Goal: Download file/media

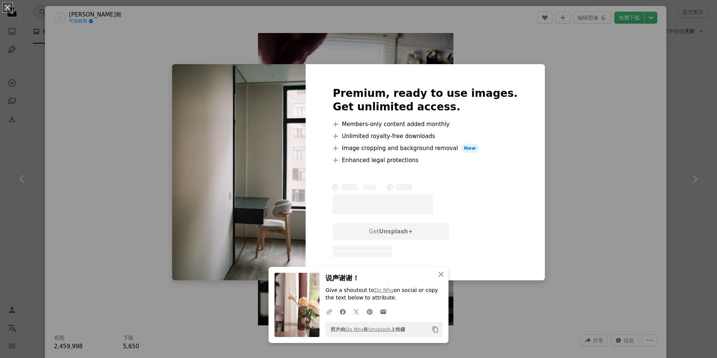
scroll to position [5085, 0]
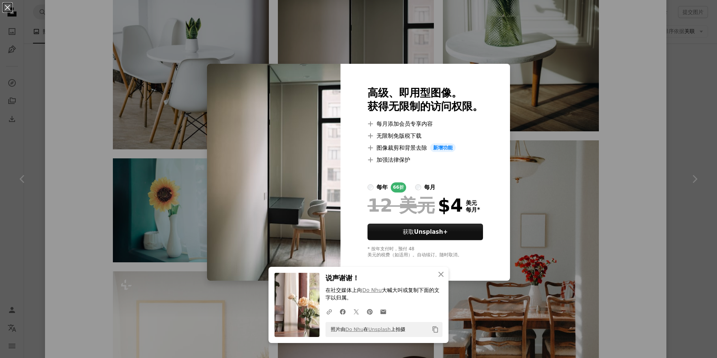
click at [563, 100] on div "An X shape 高级、即用型图像。 获得无限制的访问权限。 A plus sign 每月添加会员专享内容 A plus sign 无限制免版税下载 A …" at bounding box center [358, 179] width 717 height 358
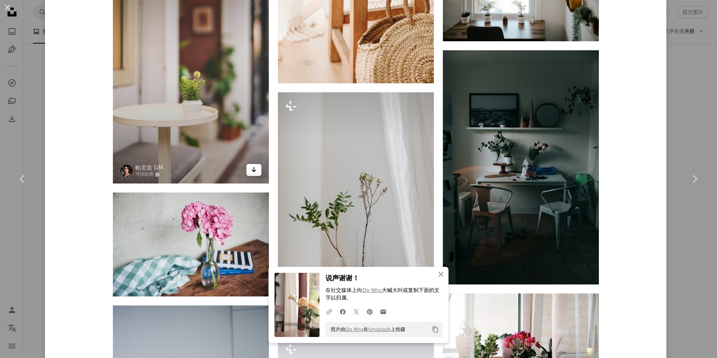
scroll to position [6060, 0]
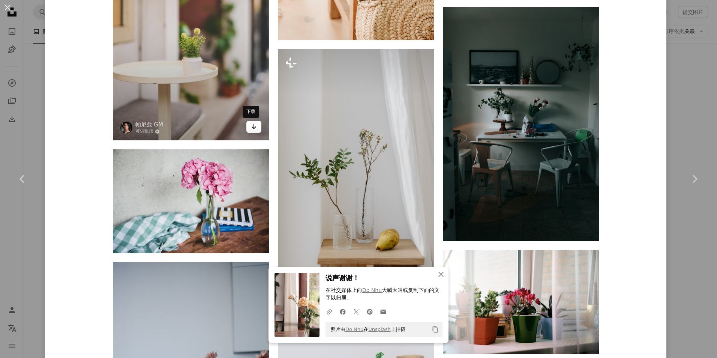
click at [251, 126] on icon "下载" at bounding box center [253, 126] width 5 height 5
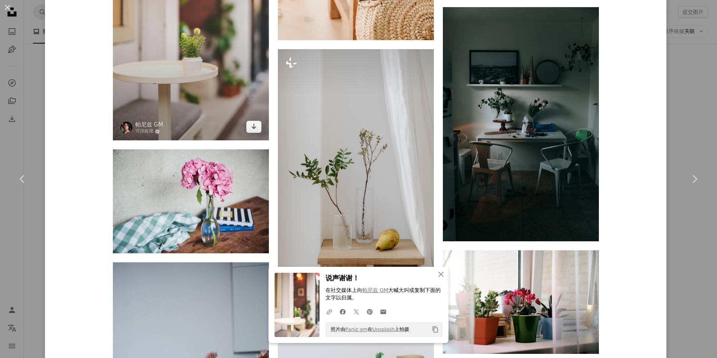
click at [190, 88] on img at bounding box center [191, 17] width 156 height 245
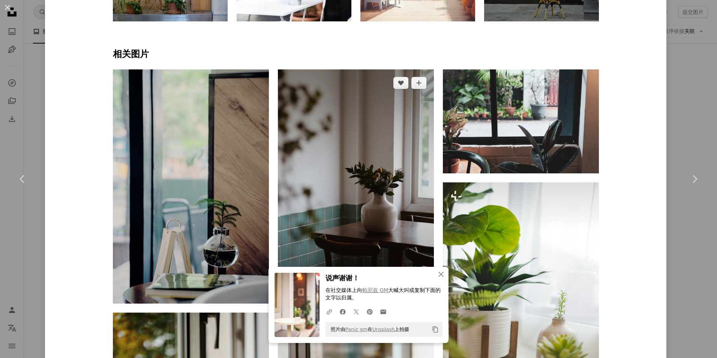
scroll to position [563, 0]
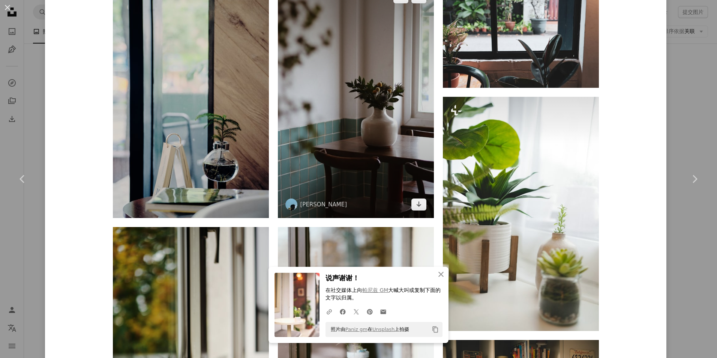
scroll to position [638, 0]
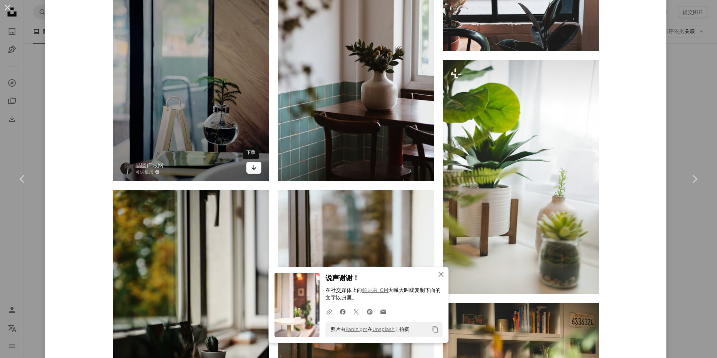
click at [252, 170] on icon "Arrow pointing down" at bounding box center [254, 167] width 6 height 9
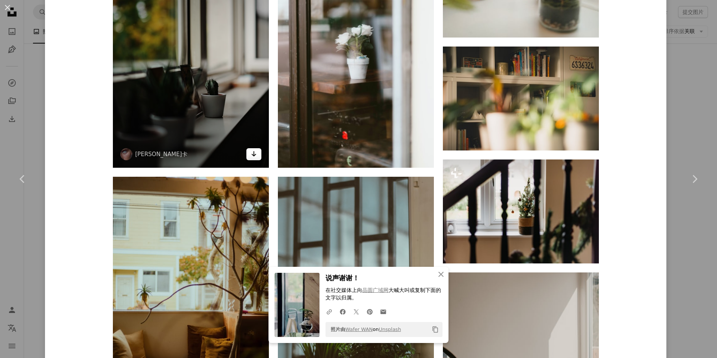
scroll to position [900, 0]
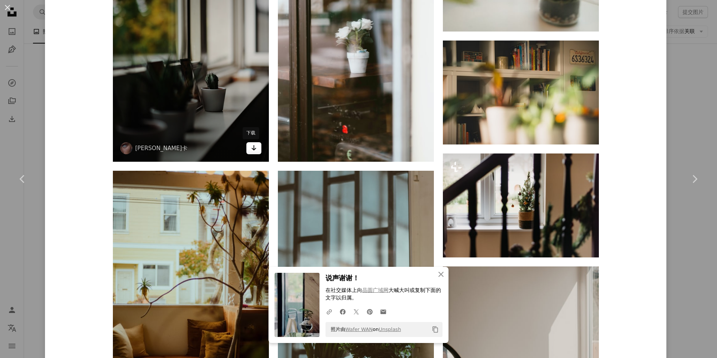
click at [251, 147] on icon "Arrow pointing down" at bounding box center [254, 147] width 6 height 9
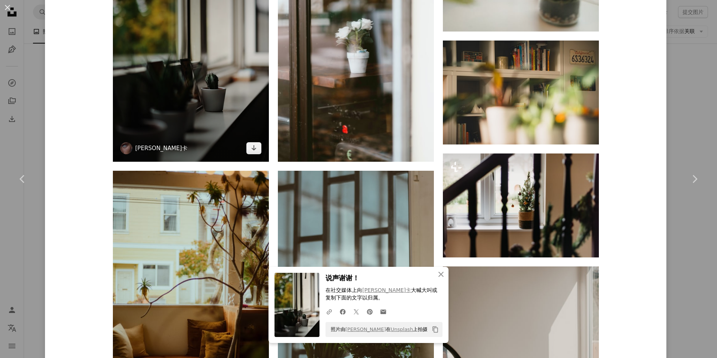
drag, startPoint x: 55, startPoint y: 164, endPoint x: 158, endPoint y: 147, distance: 104.5
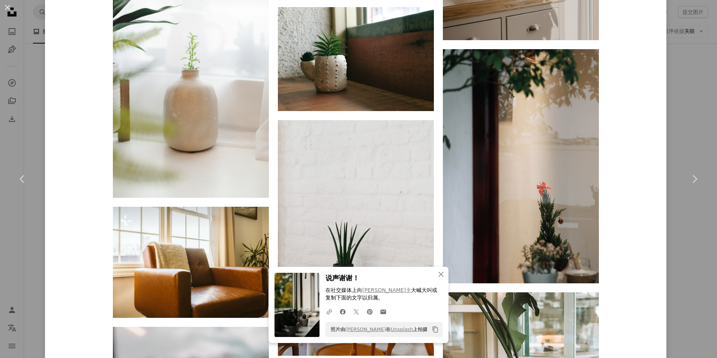
click at [71, 156] on div "帕尼兹 GM 可供租用 A checkmark inside of a circle A heart A plus sign 编辑图像 Plus sign f…" at bounding box center [356, 329] width 622 height 3349
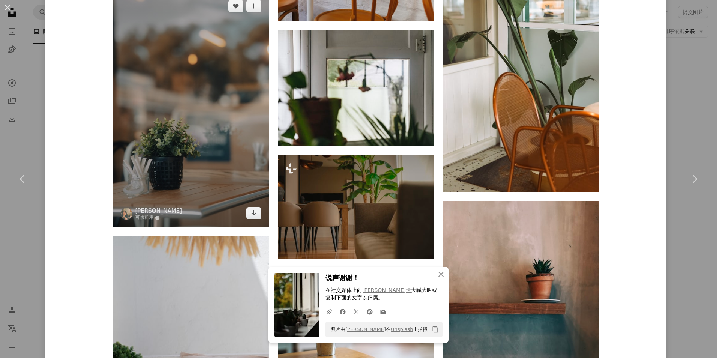
scroll to position [1688, 0]
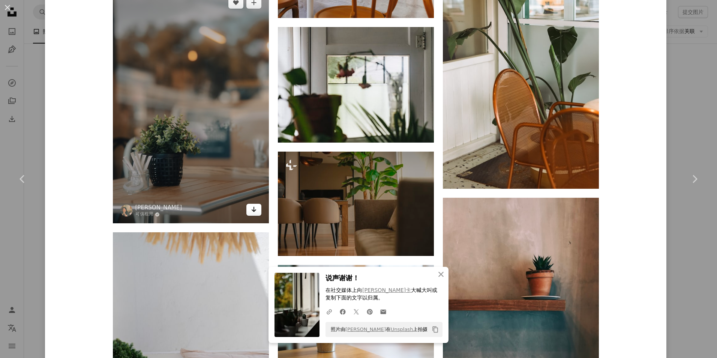
click at [251, 208] on icon "Arrow pointing down" at bounding box center [254, 209] width 6 height 9
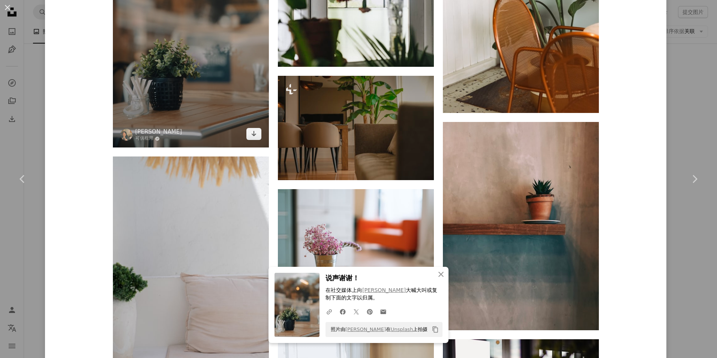
scroll to position [1763, 0]
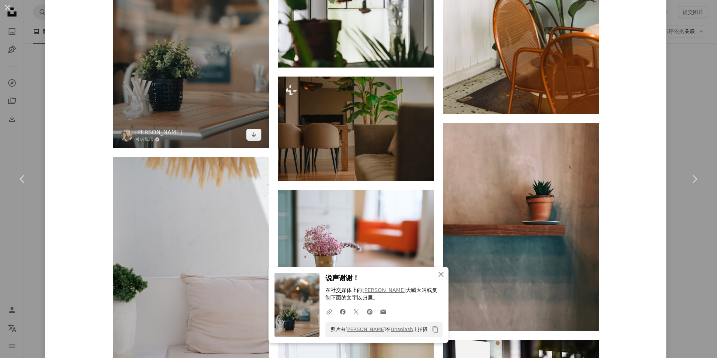
click at [188, 79] on img at bounding box center [191, 31] width 156 height 234
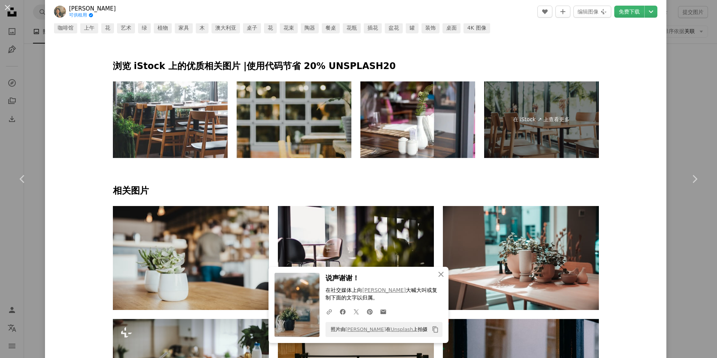
scroll to position [563, 0]
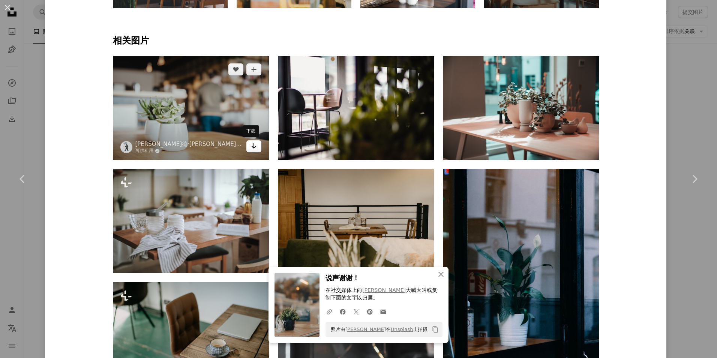
click at [251, 147] on icon "下载" at bounding box center [253, 145] width 5 height 5
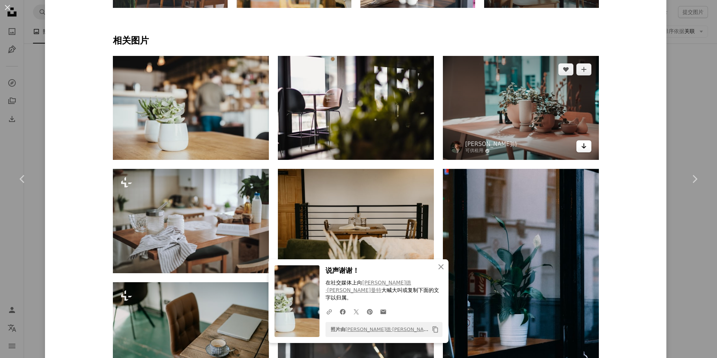
click at [581, 143] on icon "Arrow pointing down" at bounding box center [584, 145] width 6 height 9
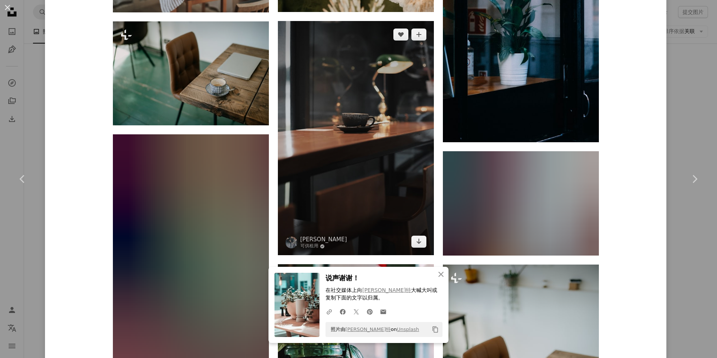
scroll to position [863, 0]
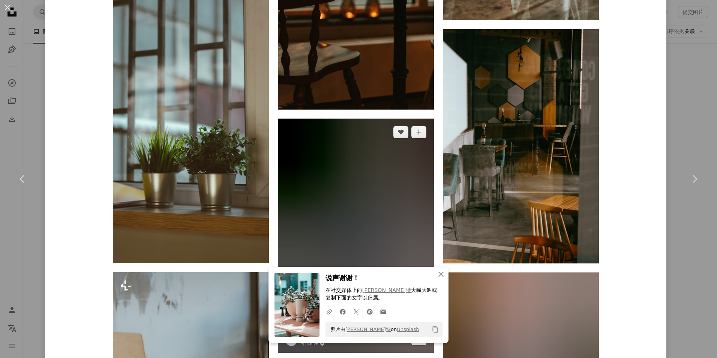
scroll to position [2176, 0]
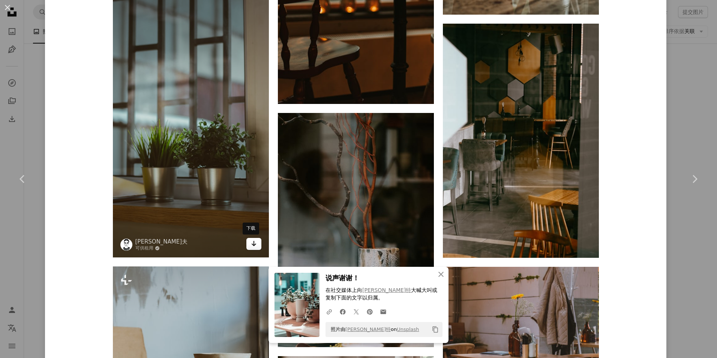
click at [253, 242] on icon "Arrow pointing down" at bounding box center [254, 243] width 6 height 9
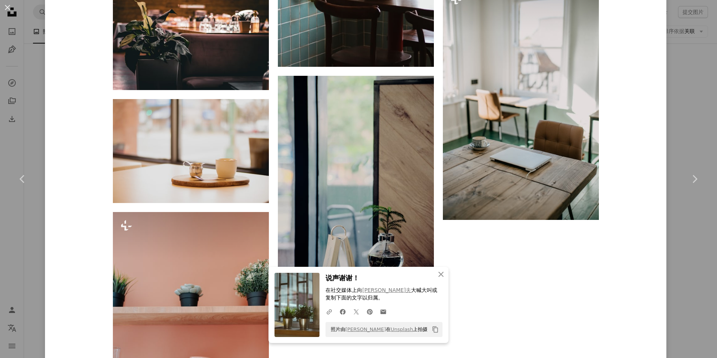
scroll to position [2776, 0]
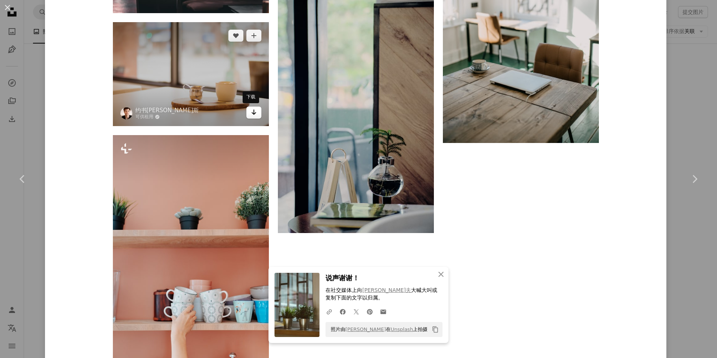
click at [251, 115] on icon "Arrow pointing down" at bounding box center [254, 112] width 6 height 9
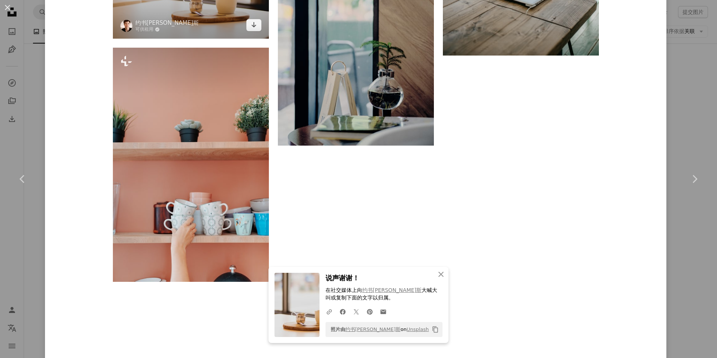
scroll to position [2892, 0]
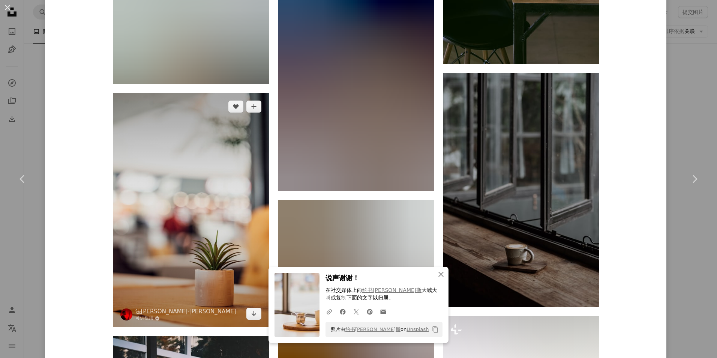
scroll to position [3530, 0]
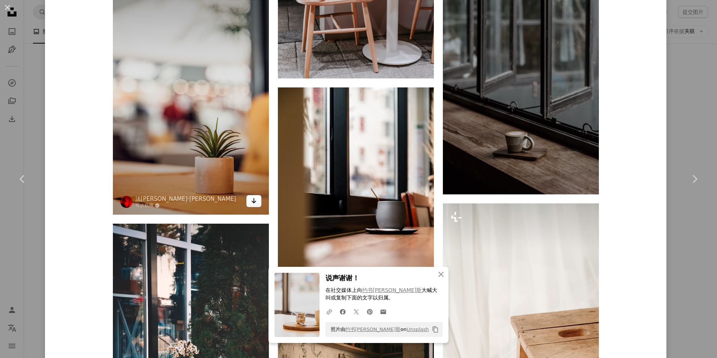
click at [251, 197] on icon "Arrow pointing down" at bounding box center [254, 200] width 6 height 9
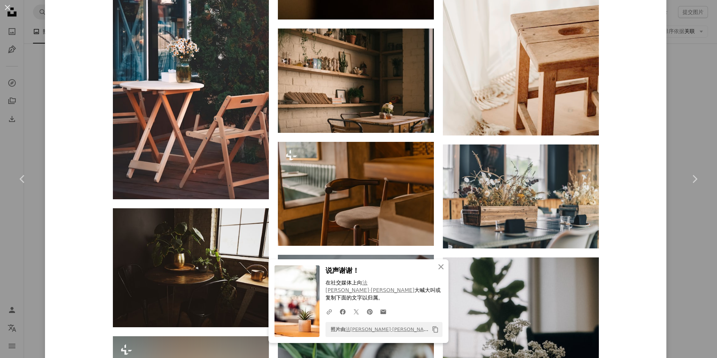
scroll to position [3905, 0]
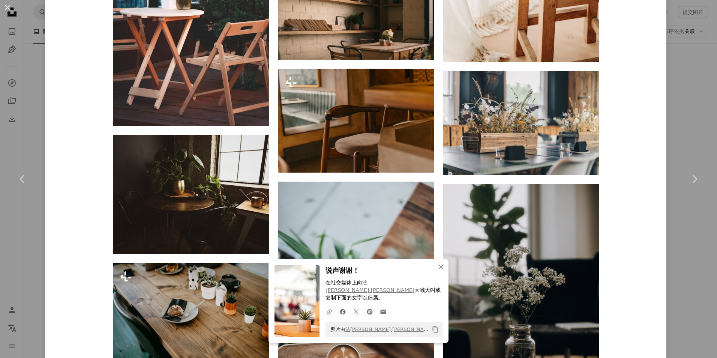
drag, startPoint x: 78, startPoint y: 180, endPoint x: 83, endPoint y: 178, distance: 5.4
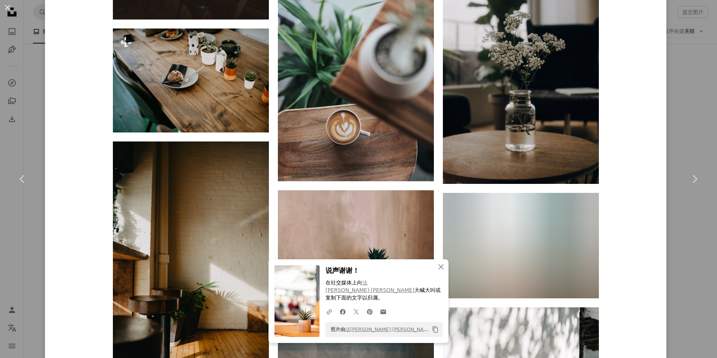
scroll to position [4145, 0]
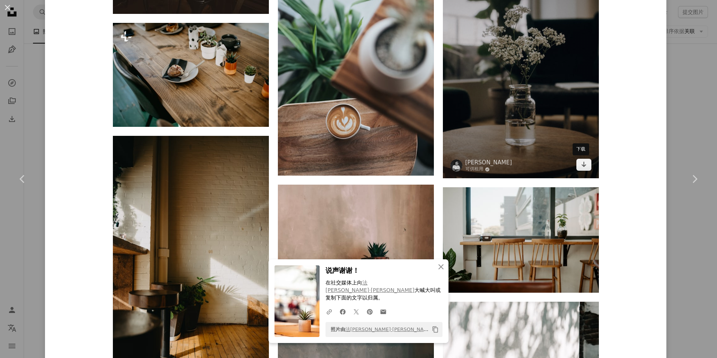
drag, startPoint x: 582, startPoint y: 166, endPoint x: 461, endPoint y: 173, distance: 120.6
click at [581, 166] on icon "下载" at bounding box center [583, 164] width 5 height 5
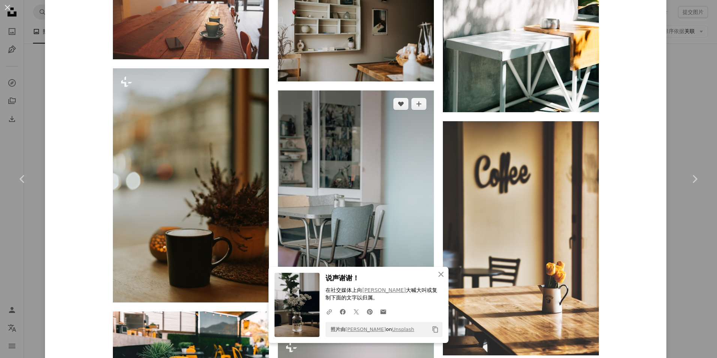
scroll to position [4708, 0]
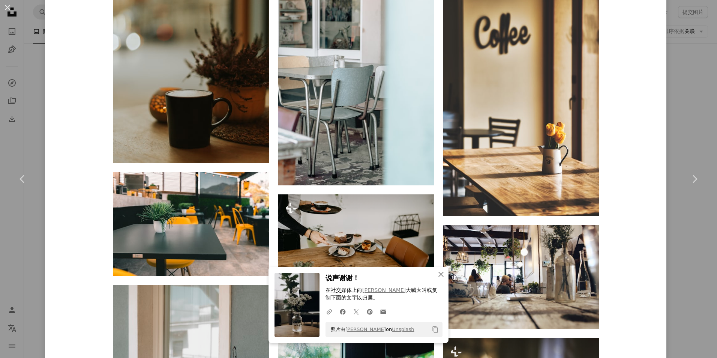
drag, startPoint x: 87, startPoint y: 195, endPoint x: 108, endPoint y: 191, distance: 21.0
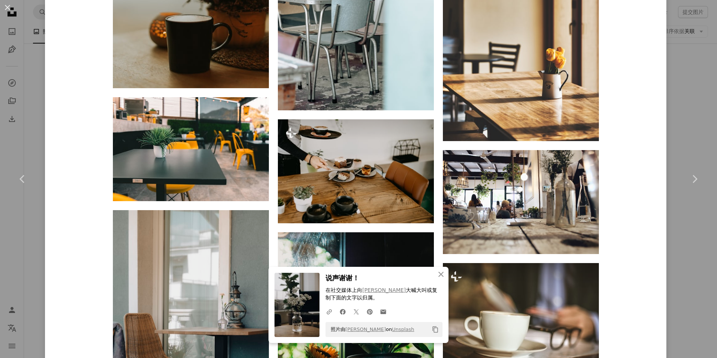
scroll to position [4820, 0]
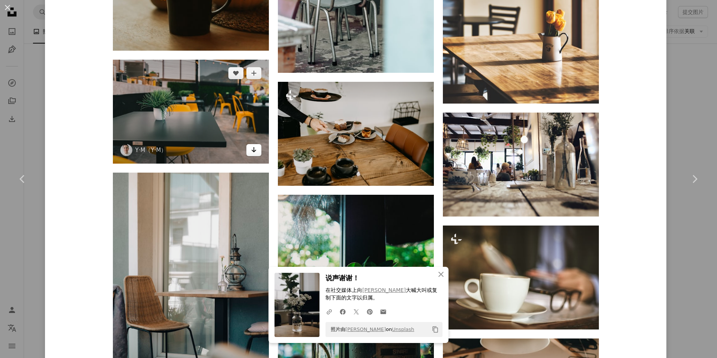
click at [251, 150] on icon "下载" at bounding box center [253, 149] width 5 height 5
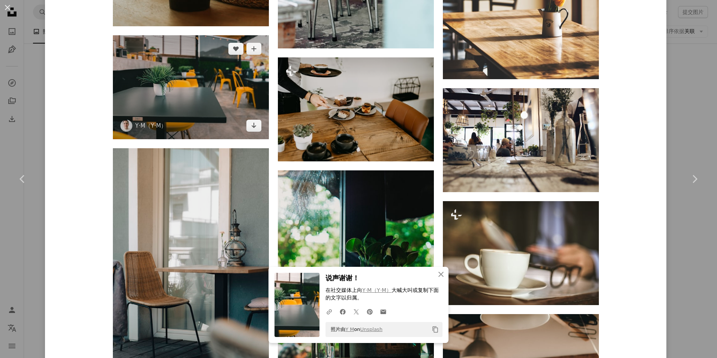
scroll to position [4858, 0]
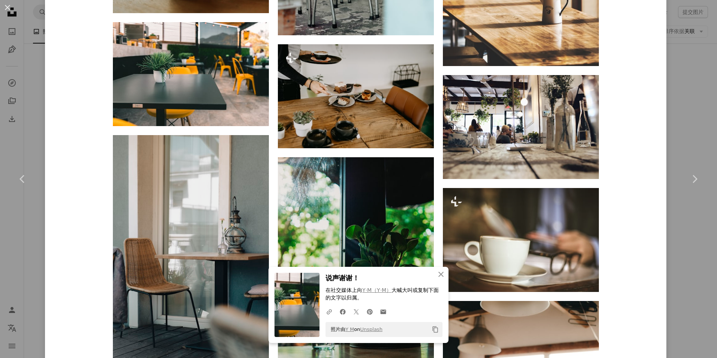
drag, startPoint x: 90, startPoint y: 170, endPoint x: 96, endPoint y: 167, distance: 6.2
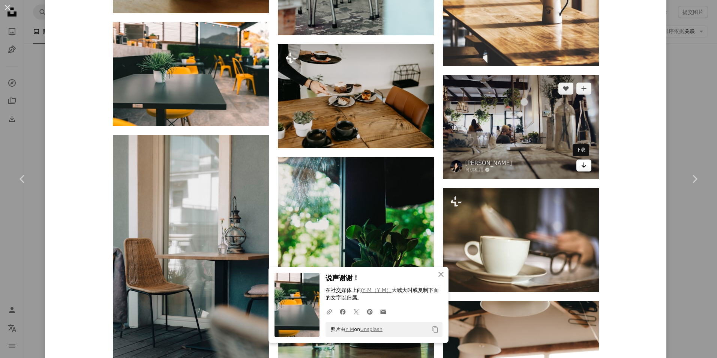
click at [581, 167] on icon "Arrow pointing down" at bounding box center [584, 165] width 6 height 9
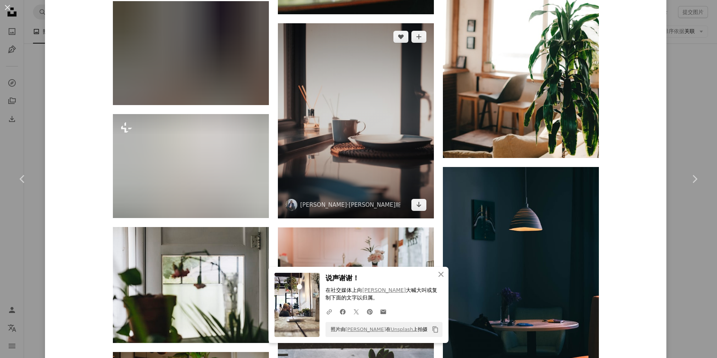
scroll to position [5238, 0]
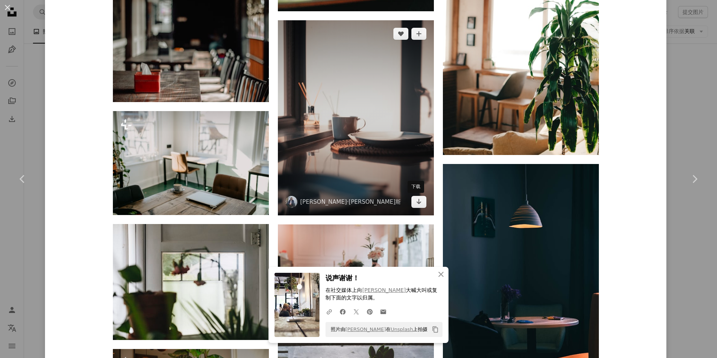
drag, startPoint x: 418, startPoint y: 202, endPoint x: 383, endPoint y: 195, distance: 36.3
click at [418, 202] on icon "Arrow pointing down" at bounding box center [419, 201] width 6 height 9
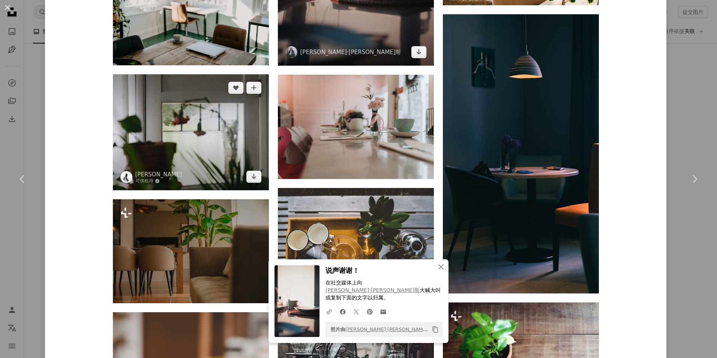
scroll to position [5388, 0]
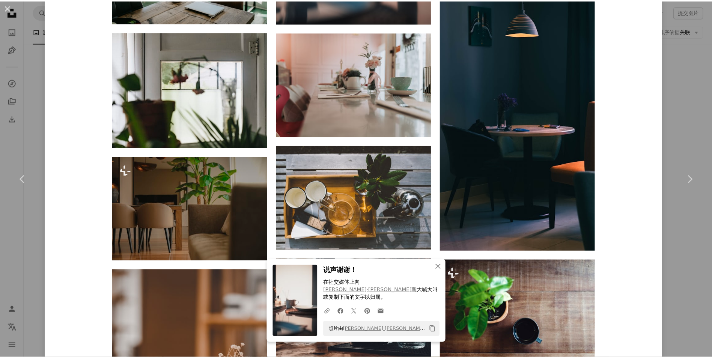
scroll to position [5351, 0]
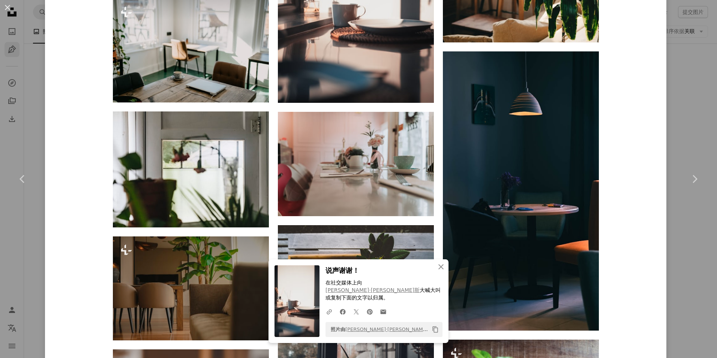
click at [13, 45] on div "An X shape Chevron left Chevron right [PERSON_NAME] 可供租用 A checkmark inside of …" at bounding box center [358, 179] width 717 height 358
